Goal: Information Seeking & Learning: Learn about a topic

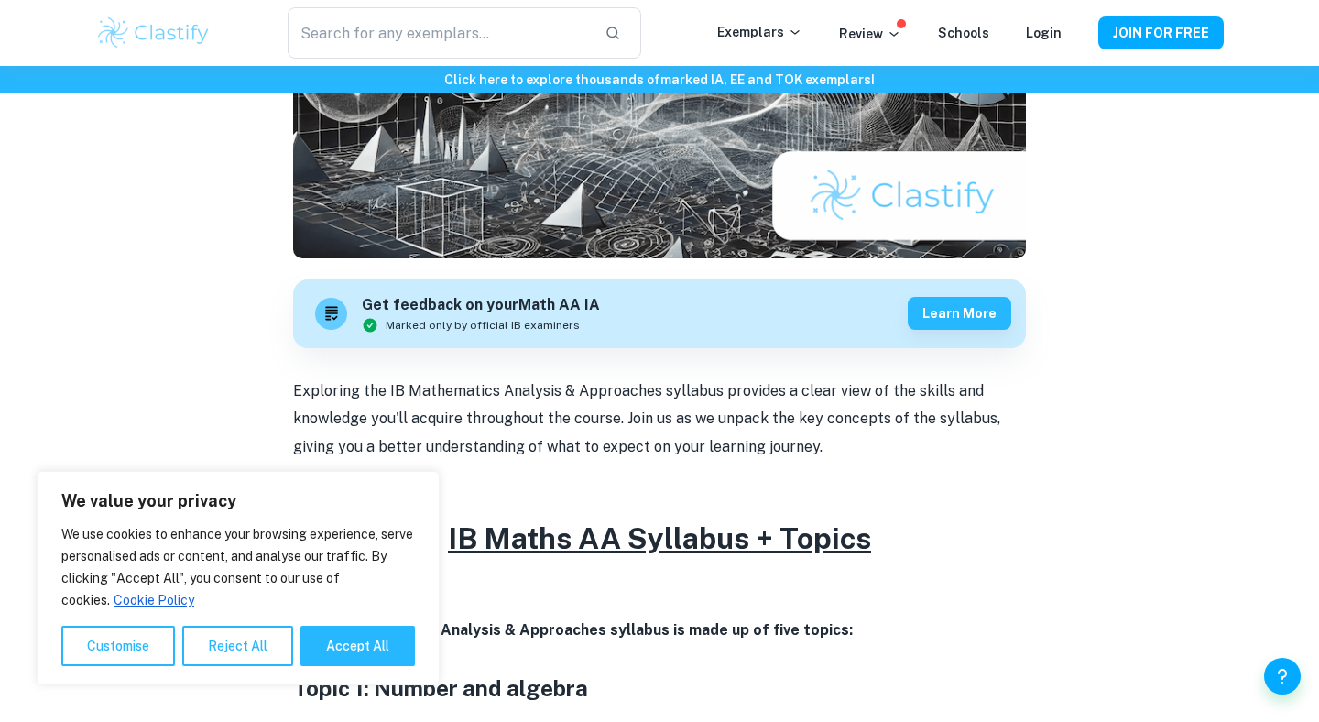
scroll to position [467, 0]
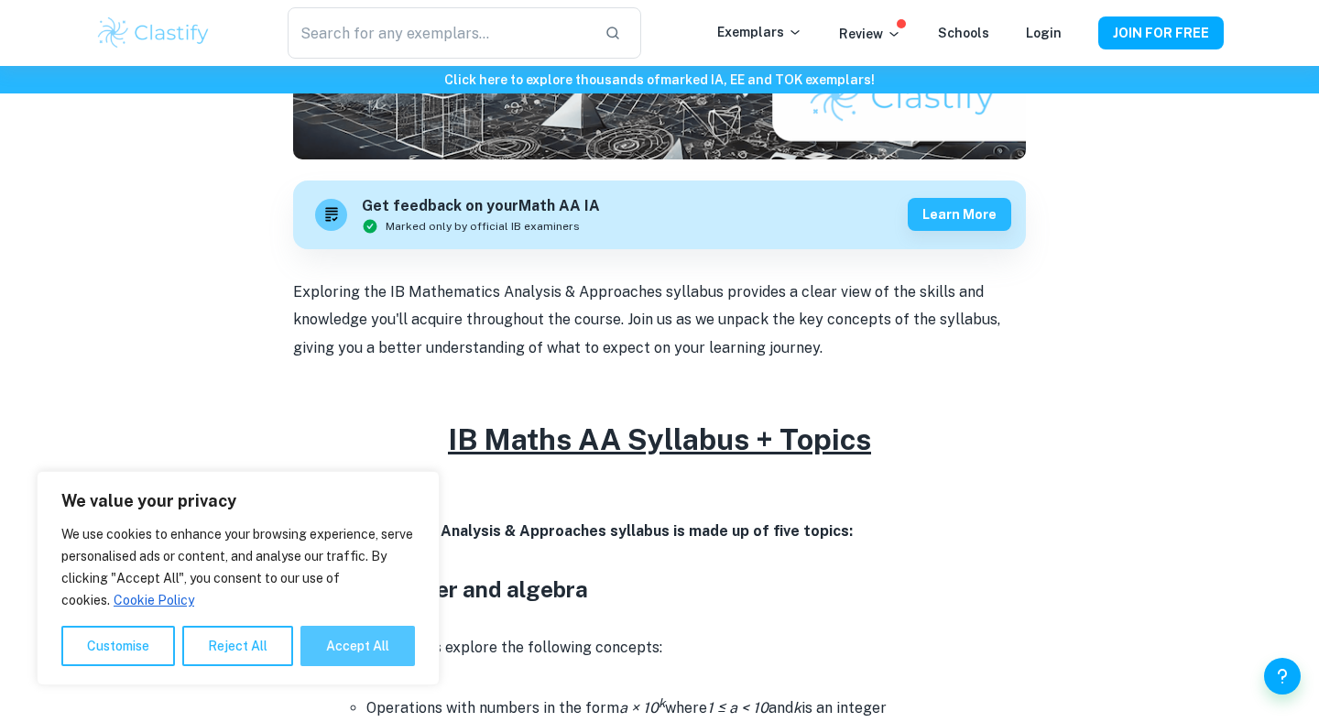
click at [318, 638] on button "Accept All" at bounding box center [357, 646] width 115 height 40
checkbox input "true"
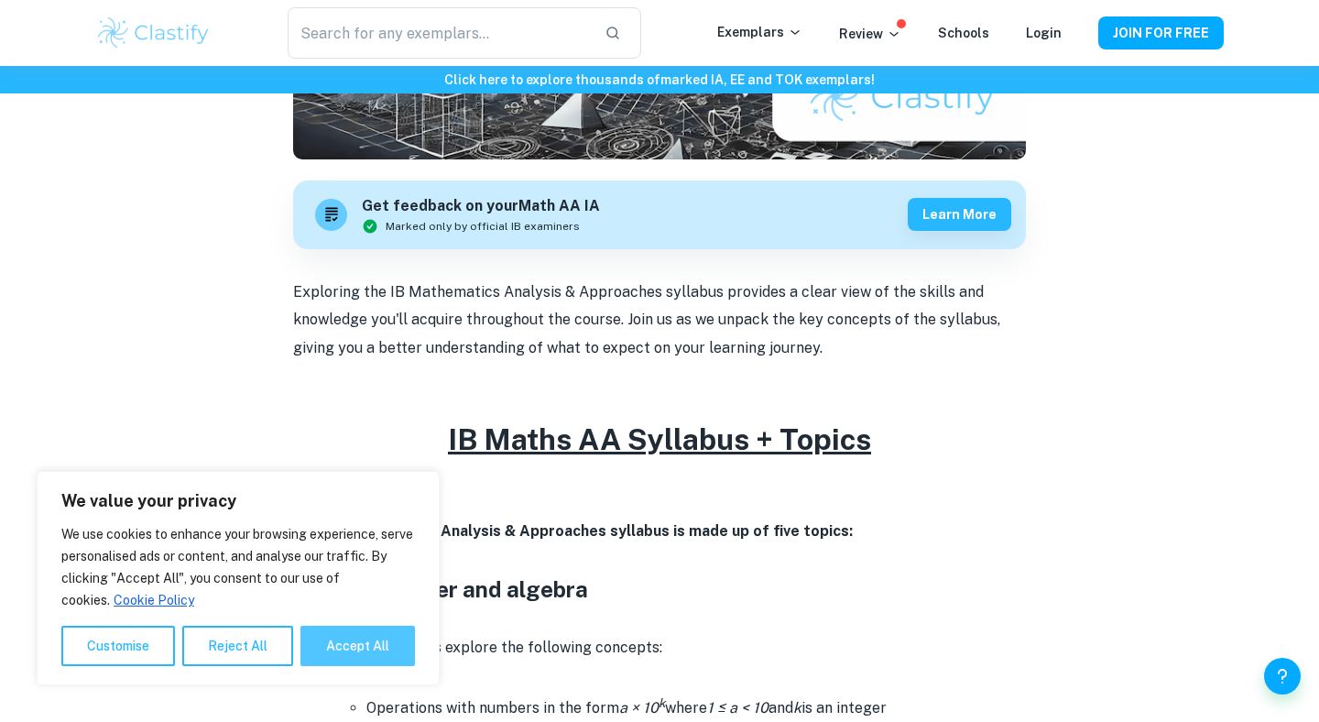
checkbox input "true"
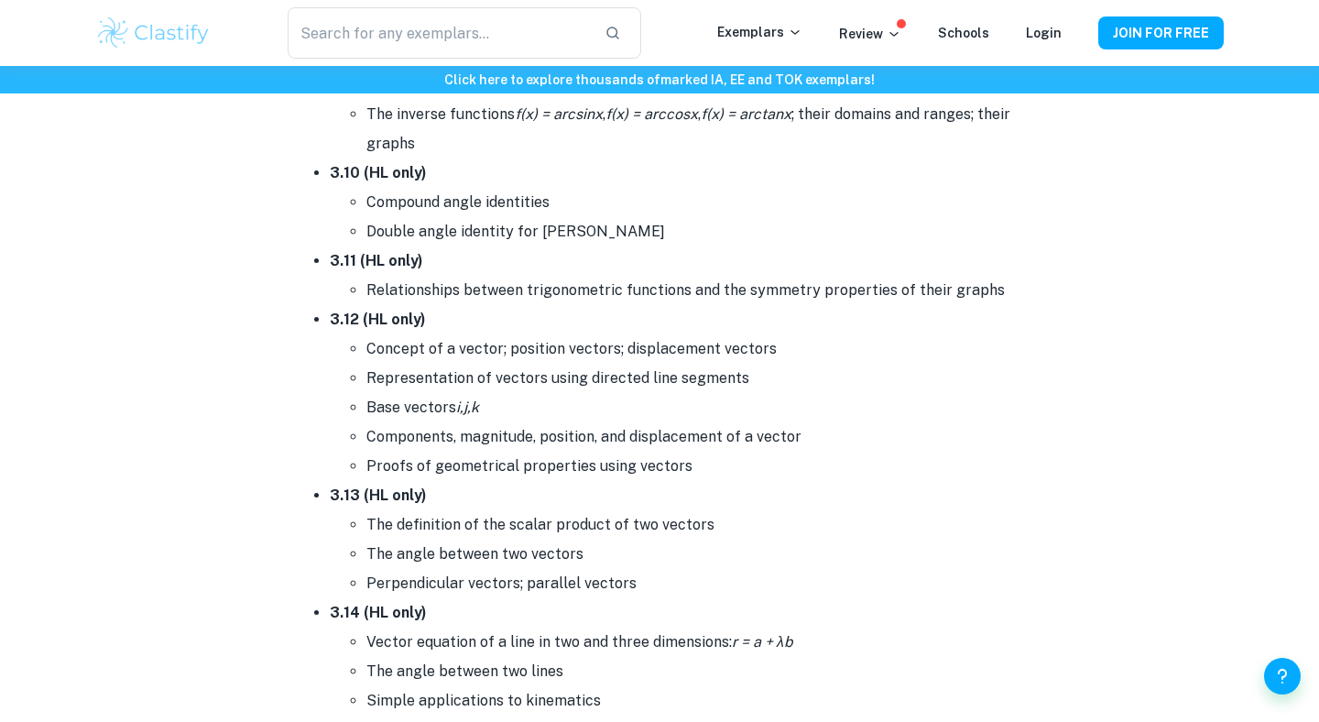
scroll to position [5933, 0]
drag, startPoint x: 700, startPoint y: 445, endPoint x: 364, endPoint y: 450, distance: 336.3
click at [364, 450] on ul "Concept of a vector; position vectors; displacement vectors Representation of v…" at bounding box center [678, 406] width 696 height 147
copy li "Proofs of geometrical properties using vectors"
click at [420, 461] on li "Proofs of geometrical properties using vectors" at bounding box center [696, 465] width 660 height 29
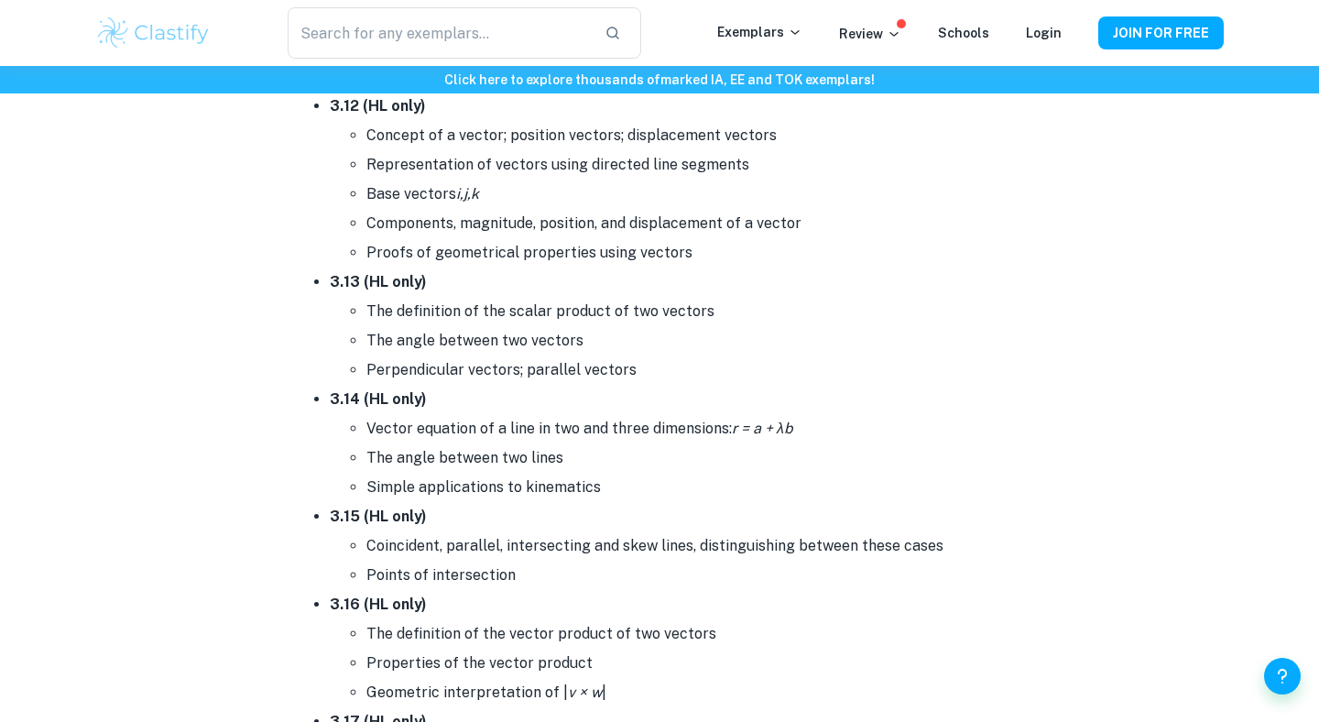
scroll to position [6134, 0]
